Goal: Information Seeking & Learning: Learn about a topic

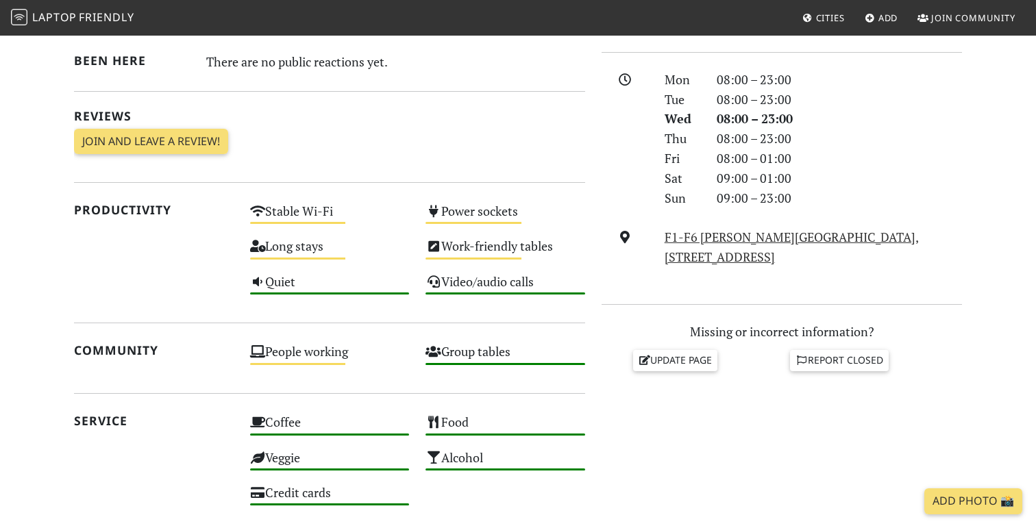
scroll to position [466, 0]
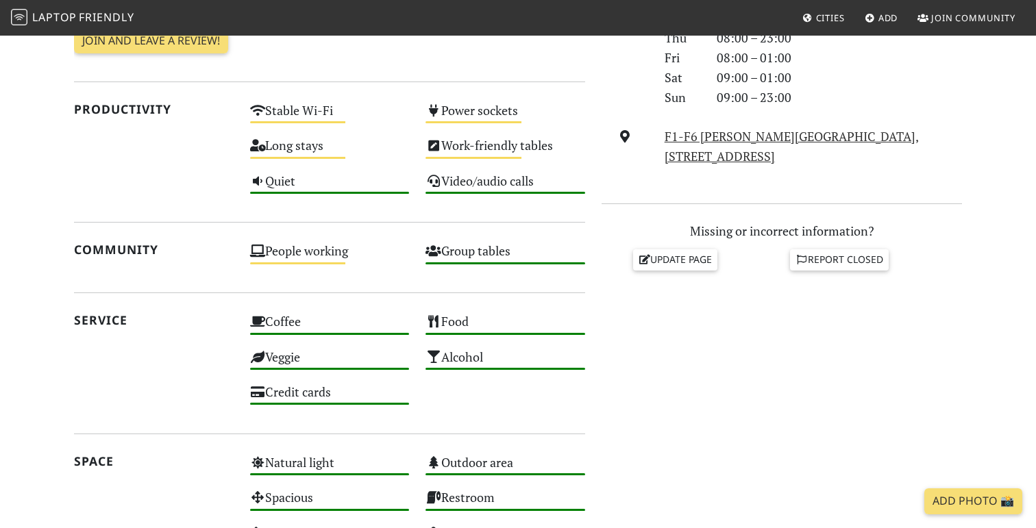
click at [101, 23] on span "Friendly" at bounding box center [106, 17] width 55 height 15
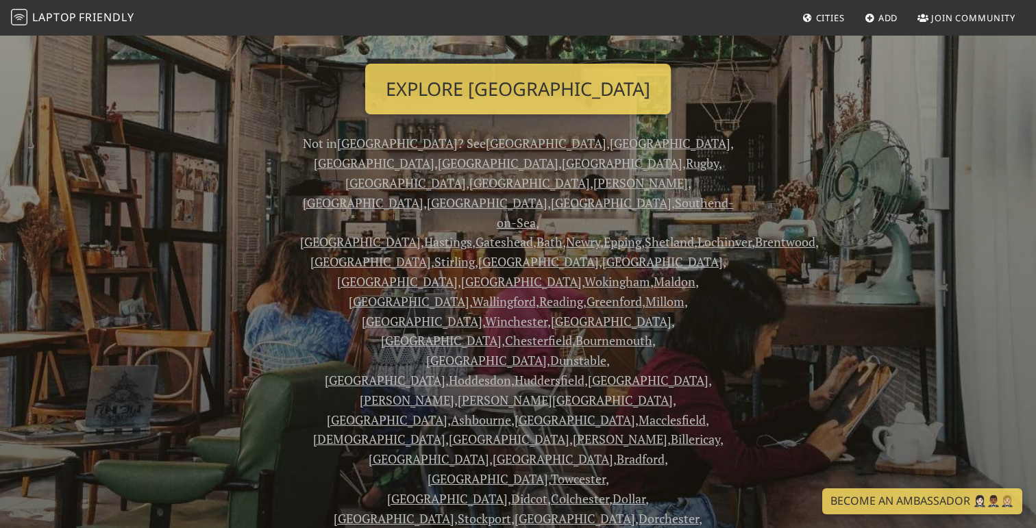
scroll to position [250, 0]
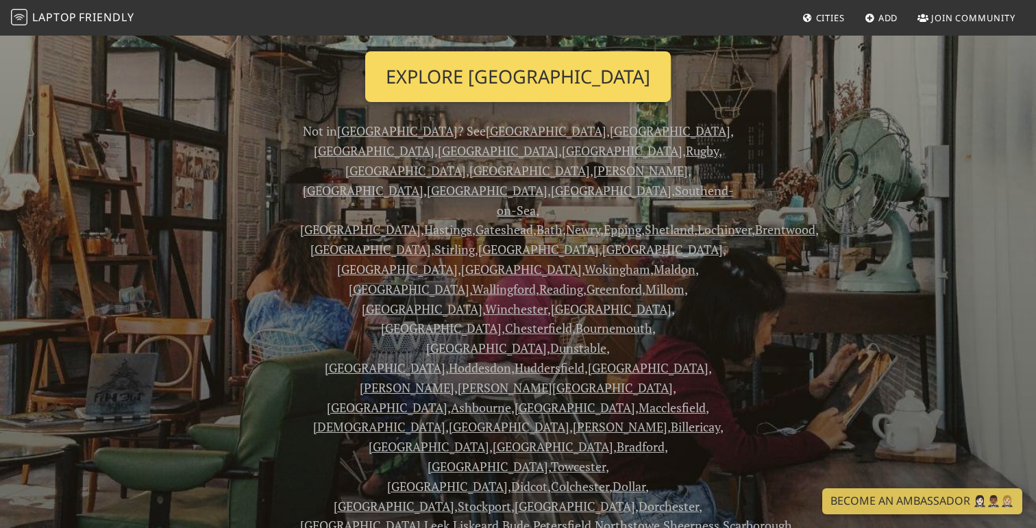
click at [533, 82] on link "Explore London" at bounding box center [517, 76] width 305 height 51
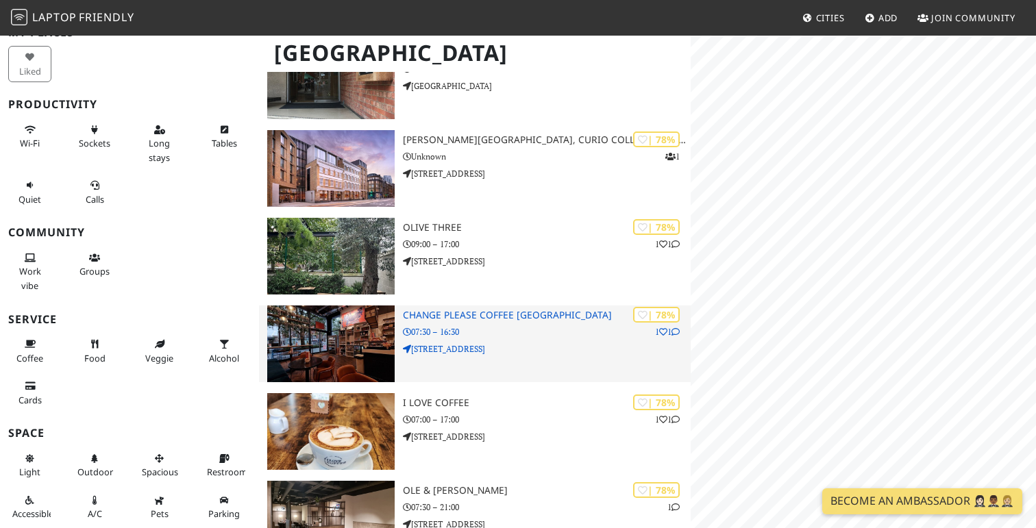
scroll to position [5754, 0]
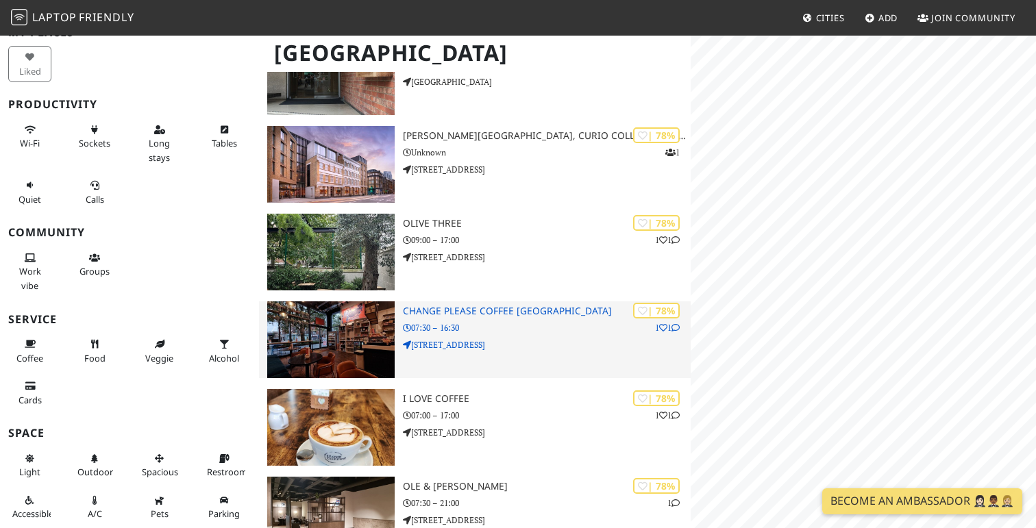
click at [520, 321] on p "07:30 – 16:30" at bounding box center [547, 327] width 288 height 13
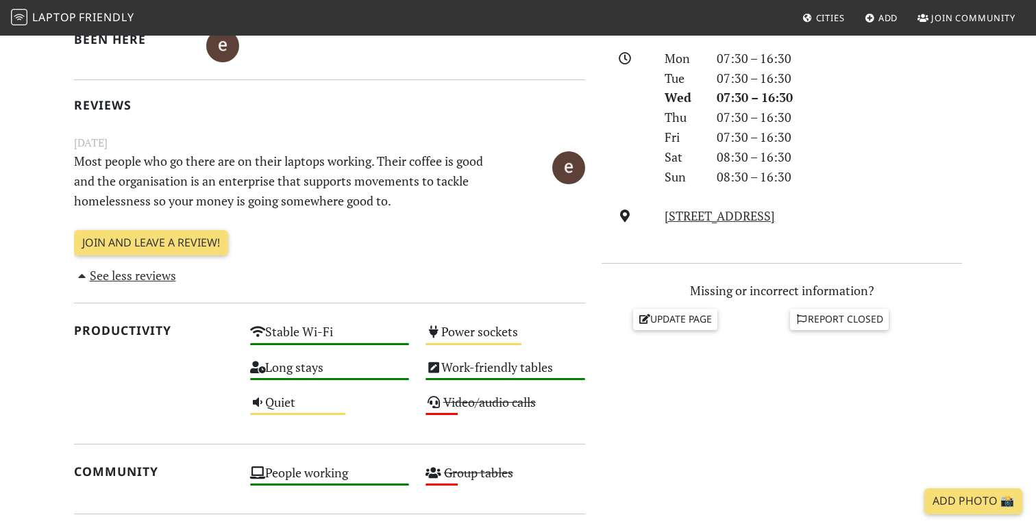
scroll to position [292, 0]
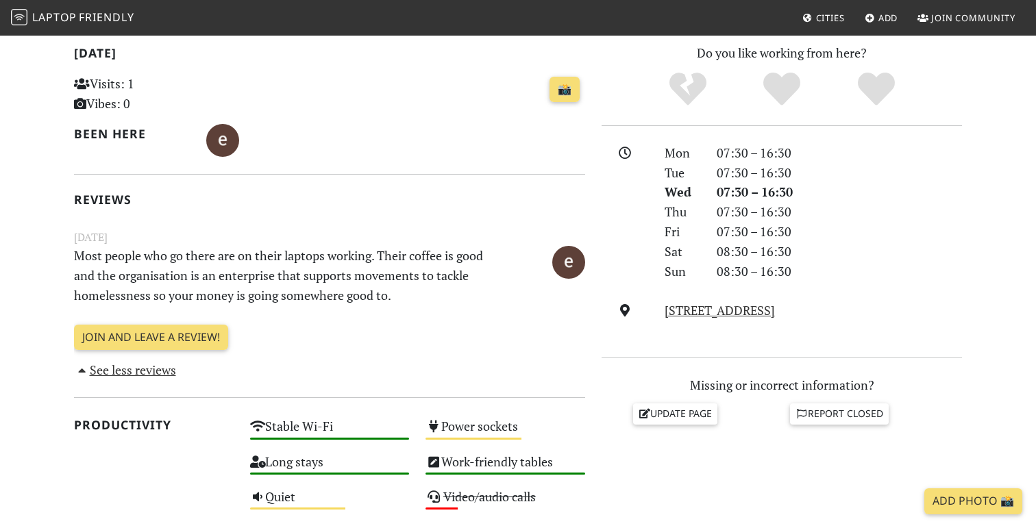
click at [827, 17] on span "Cities" at bounding box center [830, 18] width 29 height 12
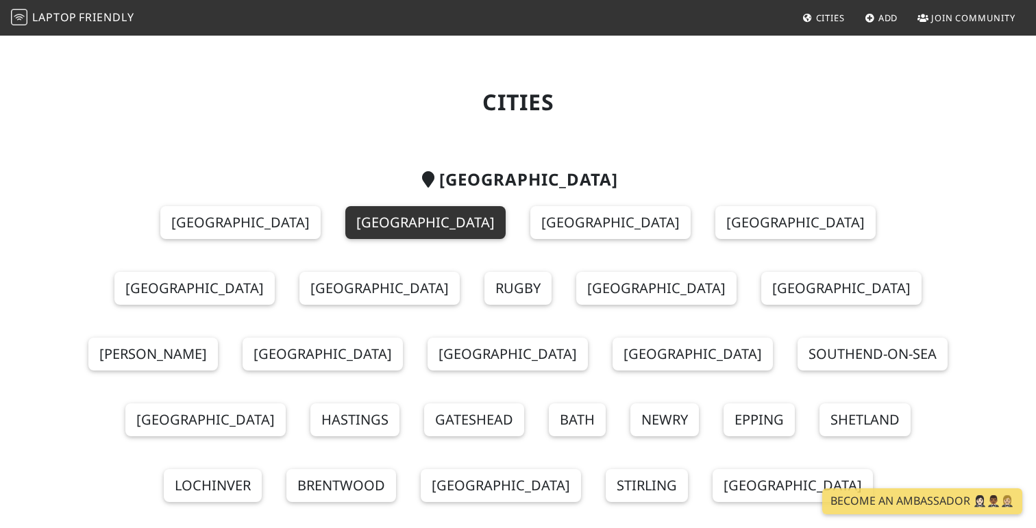
click at [345, 230] on link "[GEOGRAPHIC_DATA]" at bounding box center [425, 222] width 160 height 33
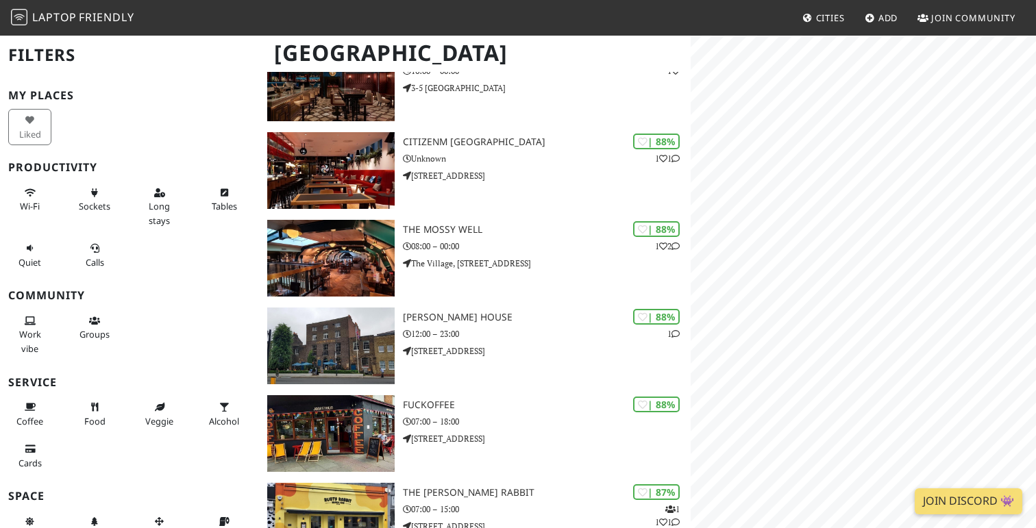
scroll to position [1421, 0]
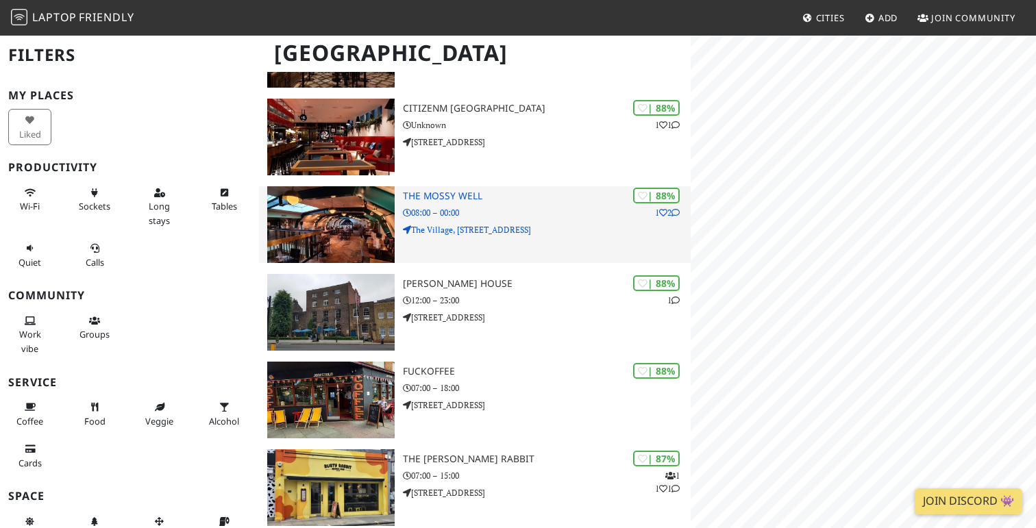
click at [506, 230] on div "| 88% 1 2 The Mossy Well 08:00 – 00:00 The Village, [STREET_ADDRESS]" at bounding box center [547, 224] width 288 height 77
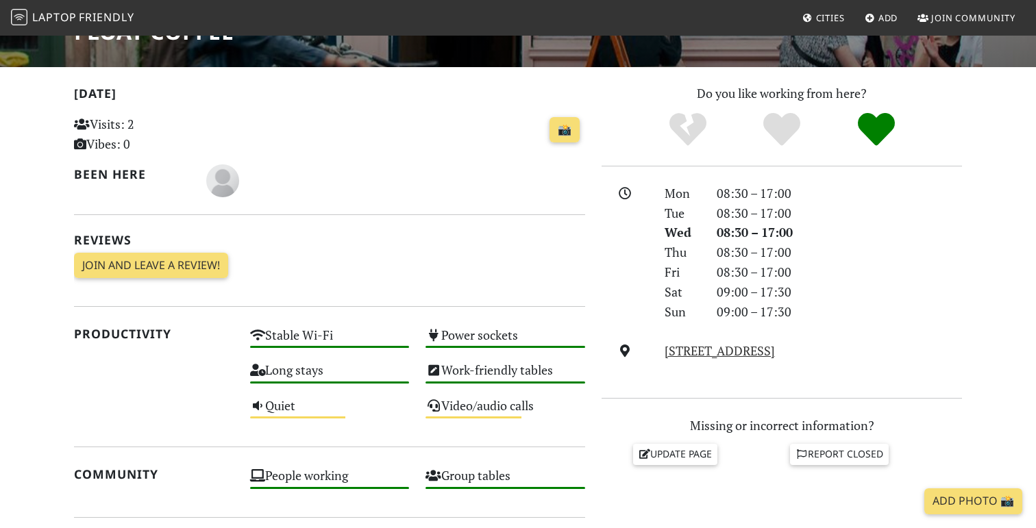
scroll to position [148, 0]
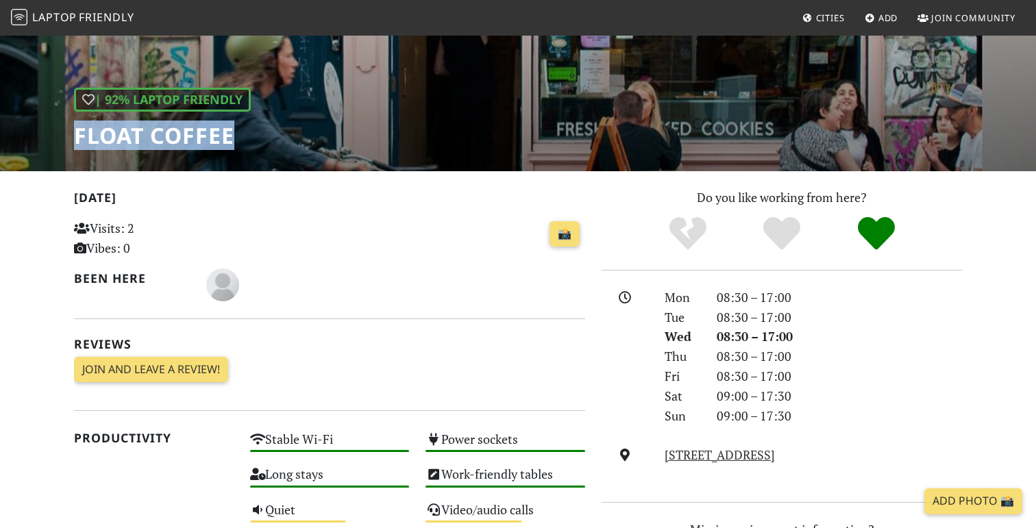
drag, startPoint x: 76, startPoint y: 134, endPoint x: 272, endPoint y: 128, distance: 196.0
click at [272, 128] on div "| 92% Laptop Friendly Float Coffee" at bounding box center [518, 28] width 1036 height 285
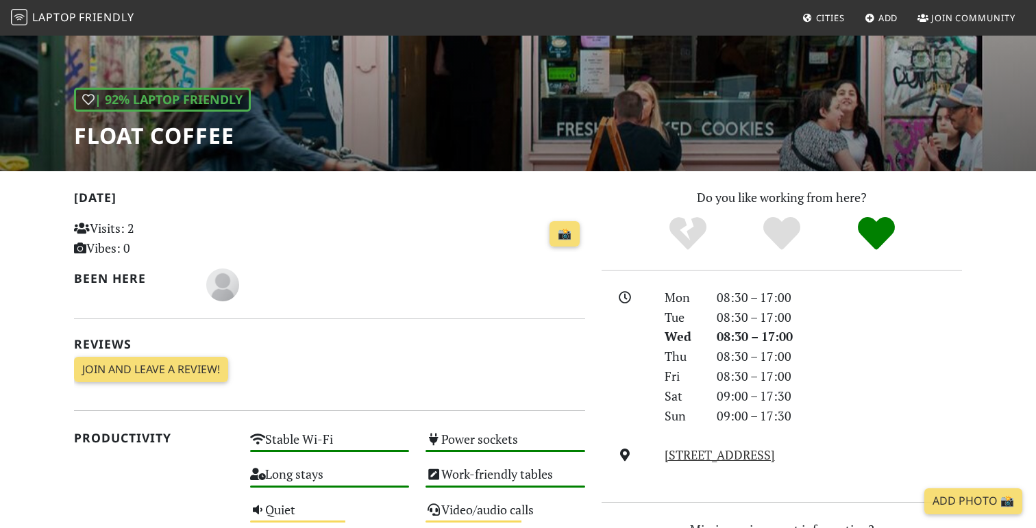
click at [355, 190] on h2 "[DATE]" at bounding box center [329, 200] width 511 height 20
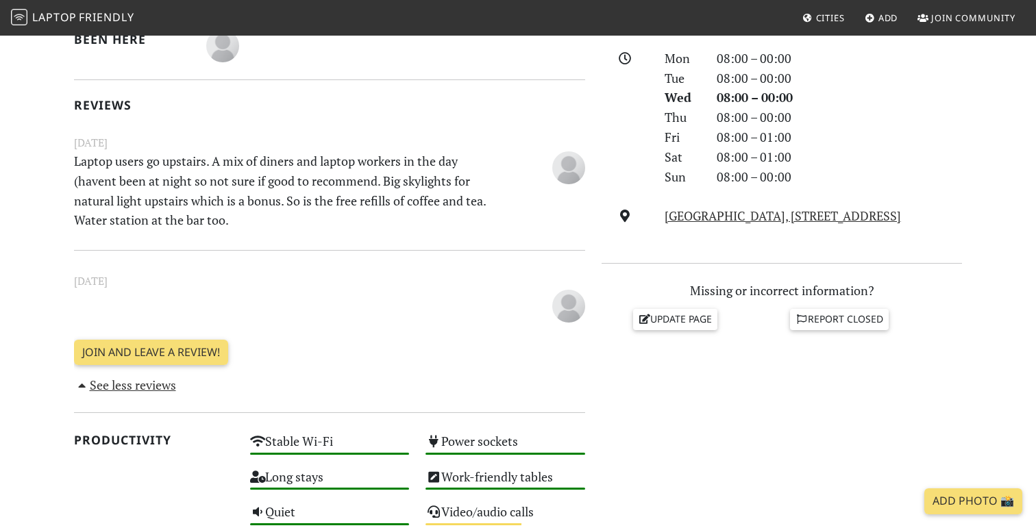
scroll to position [385, 0]
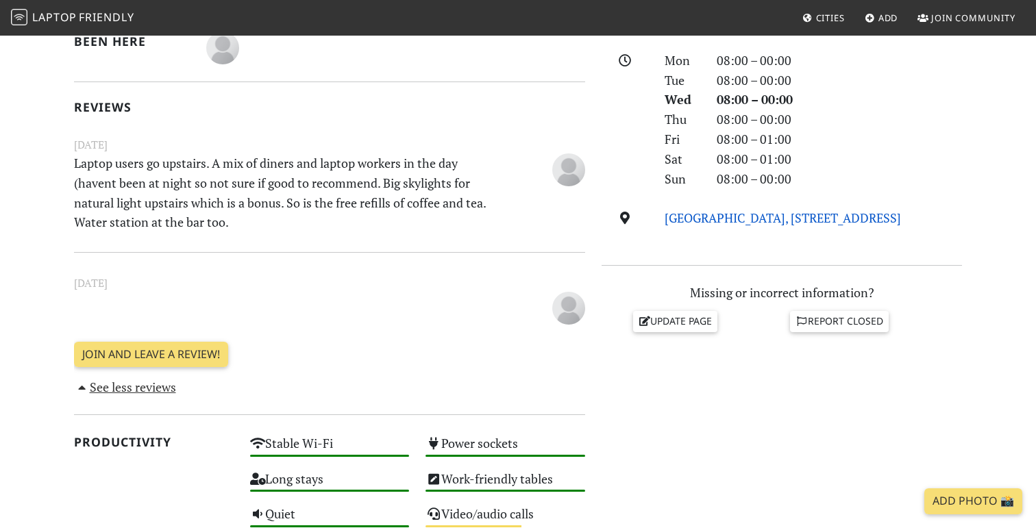
click at [798, 213] on link "[GEOGRAPHIC_DATA], [STREET_ADDRESS]" at bounding box center [782, 218] width 236 height 16
